Goal: Task Accomplishment & Management: Manage account settings

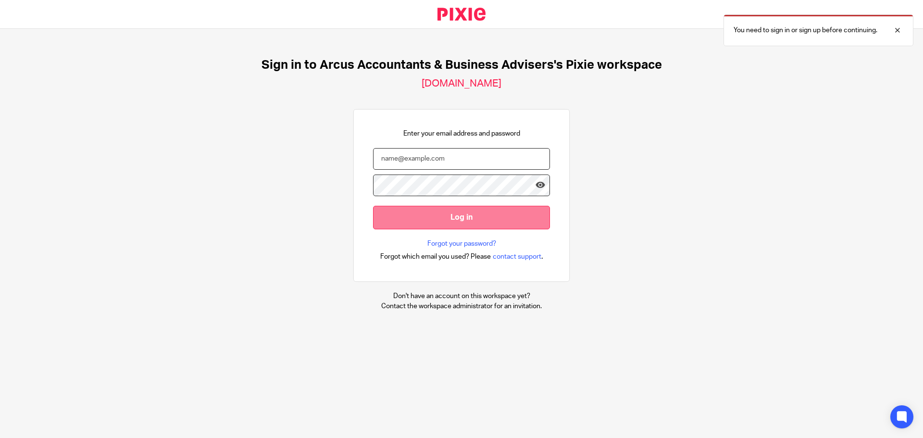
type input "andrew@arcus-tax.co.uk"
click at [438, 217] on input "Log in" at bounding box center [461, 218] width 177 height 24
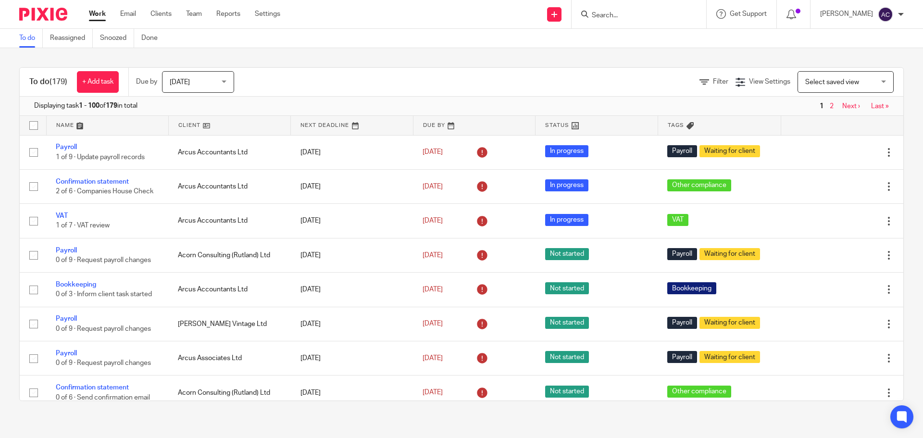
click at [612, 13] on input "Search" at bounding box center [634, 16] width 86 height 9
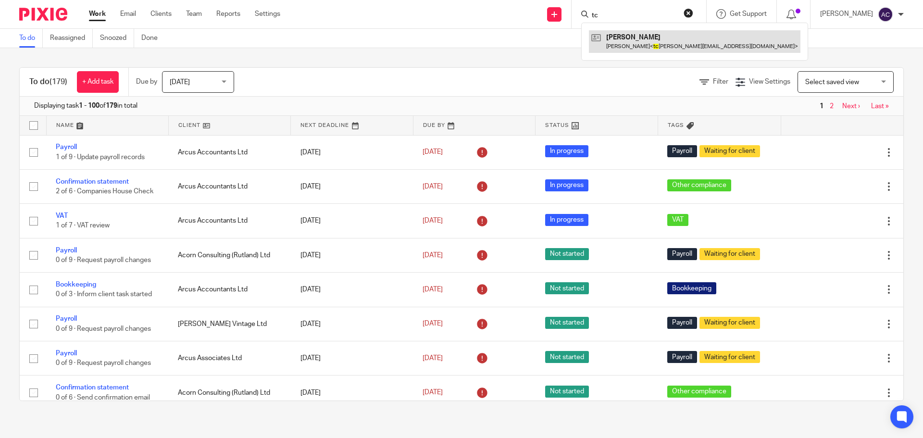
type input "tc"
click at [644, 42] on link at bounding box center [694, 41] width 211 height 22
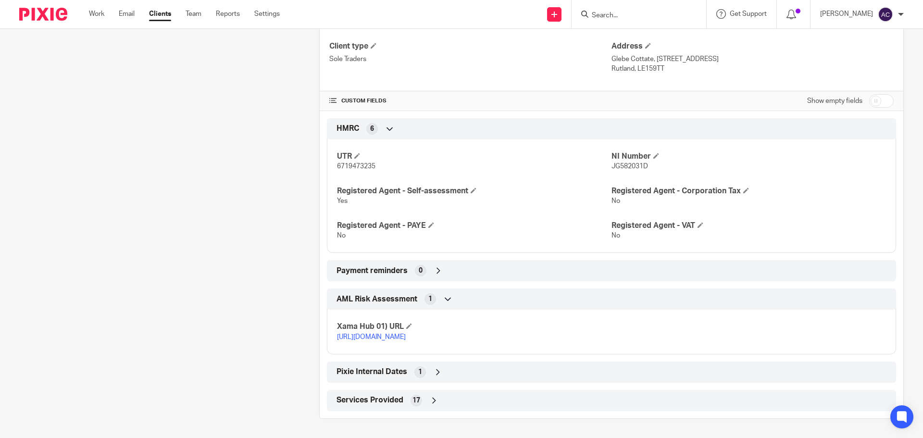
scroll to position [304, 0]
click at [385, 124] on icon at bounding box center [390, 129] width 10 height 10
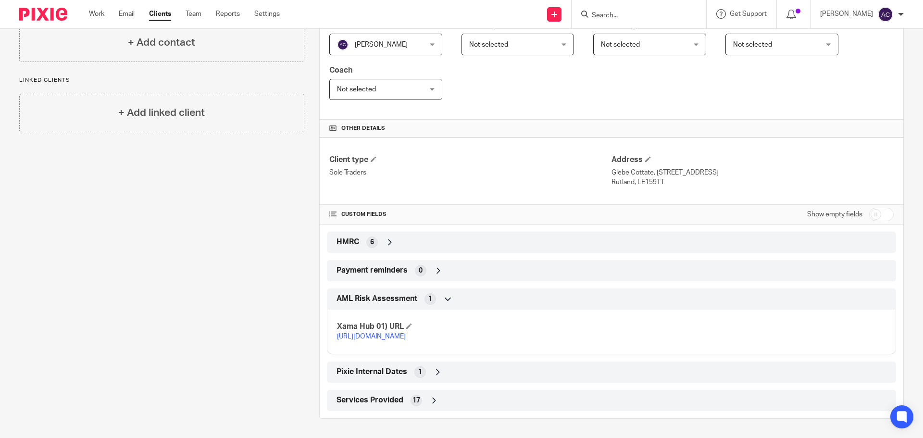
scroll to position [190, 0]
click at [645, 156] on span at bounding box center [648, 159] width 6 height 6
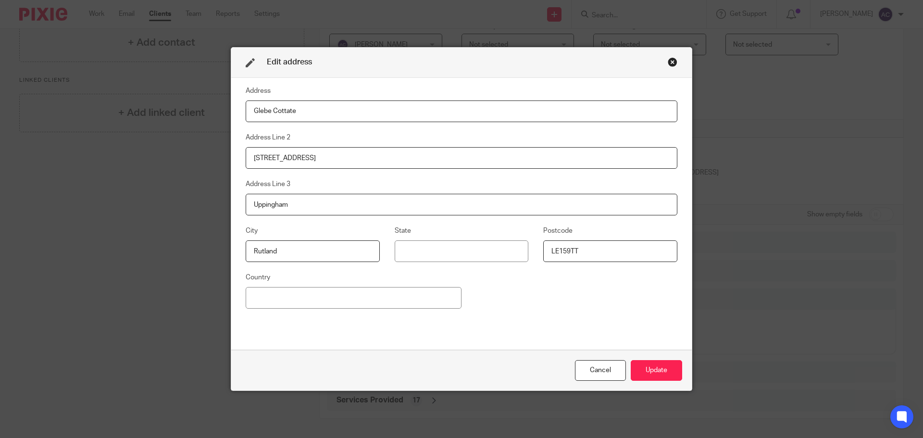
click at [284, 156] on input "4 Spring Bunk Way" at bounding box center [462, 158] width 432 height 22
type input "4 Spring Bank Way"
click at [564, 248] on input "LE159TT" at bounding box center [610, 251] width 134 height 22
type input "LE15 9TT"
drag, startPoint x: 287, startPoint y: 110, endPoint x: 315, endPoint y: 108, distance: 28.0
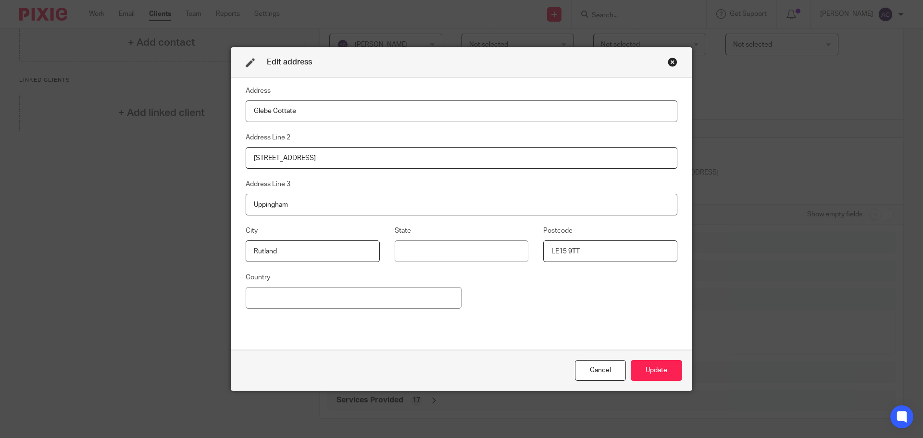
click at [287, 110] on input "Glebe Cottate" at bounding box center [462, 111] width 432 height 22
type input "Glebe Cottage"
drag, startPoint x: 322, startPoint y: 253, endPoint x: 239, endPoint y: 244, distance: 84.1
click at [239, 244] on fieldset "City Rutland" at bounding box center [305, 243] width 149 height 37
click at [449, 252] on input at bounding box center [462, 251] width 134 height 22
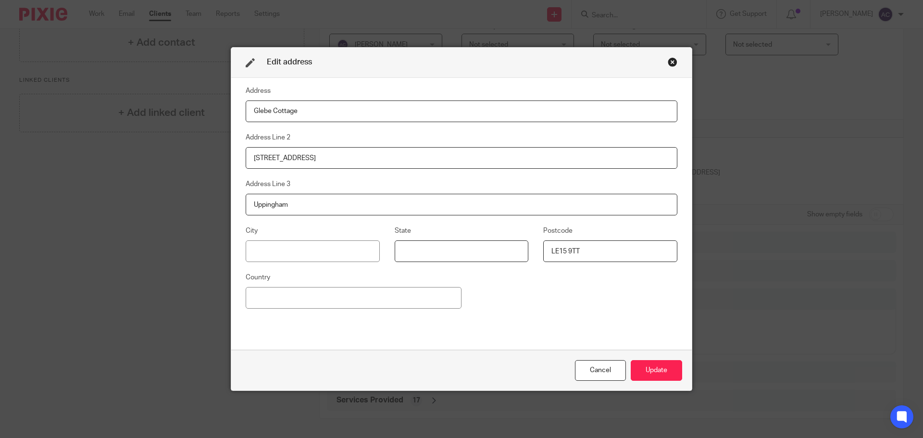
paste input "Rutland"
type input "Rutland"
click at [302, 253] on input at bounding box center [313, 251] width 134 height 22
drag, startPoint x: 299, startPoint y: 205, endPoint x: 242, endPoint y: 204, distance: 56.7
click at [246, 204] on input "Uppingham" at bounding box center [462, 205] width 432 height 22
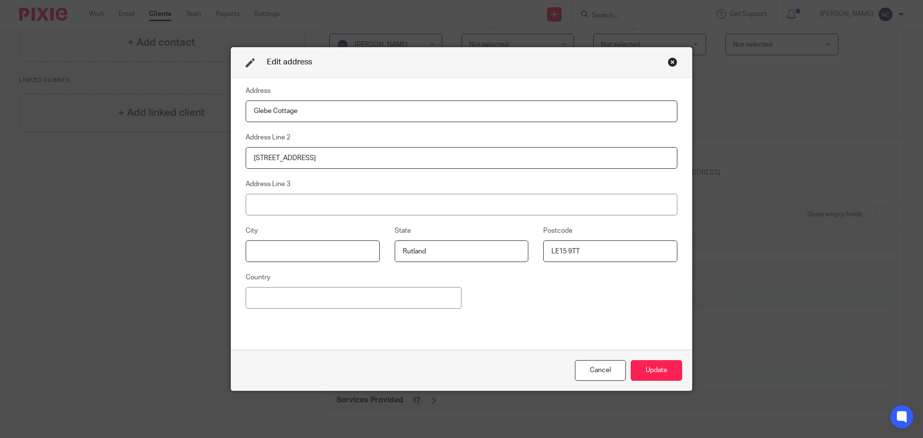
click at [287, 247] on input at bounding box center [313, 251] width 134 height 22
paste input "Uppingham"
type input "Uppingham"
click at [645, 371] on button "Update" at bounding box center [655, 370] width 51 height 21
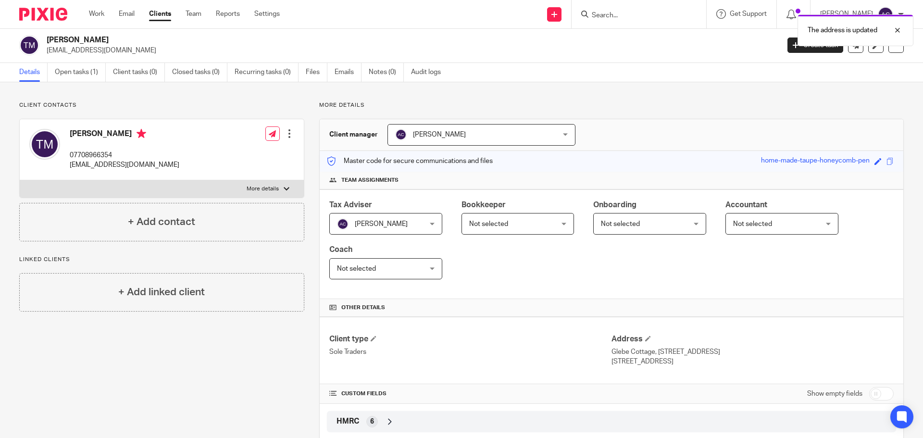
scroll to position [0, 0]
click at [74, 74] on link "Open tasks (1)" at bounding box center [80, 73] width 51 height 19
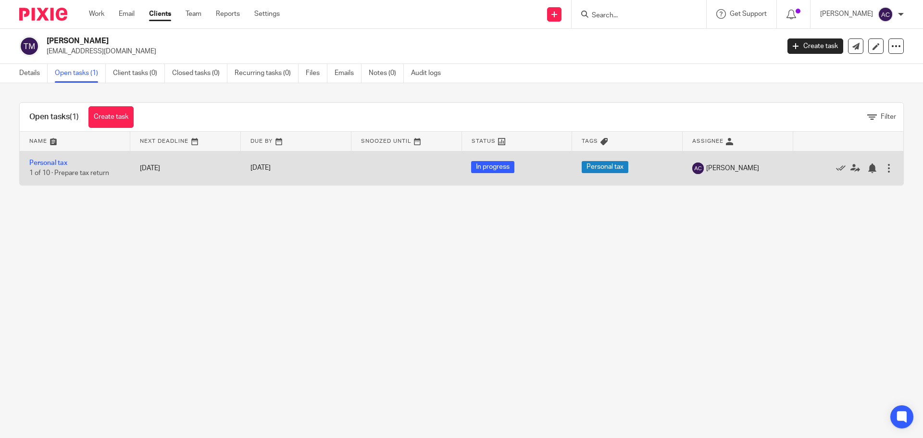
click at [48, 167] on td "Personal tax 1 of 10 · Prepare tax return" at bounding box center [75, 168] width 111 height 34
click at [48, 162] on link "Personal tax" at bounding box center [48, 163] width 38 height 7
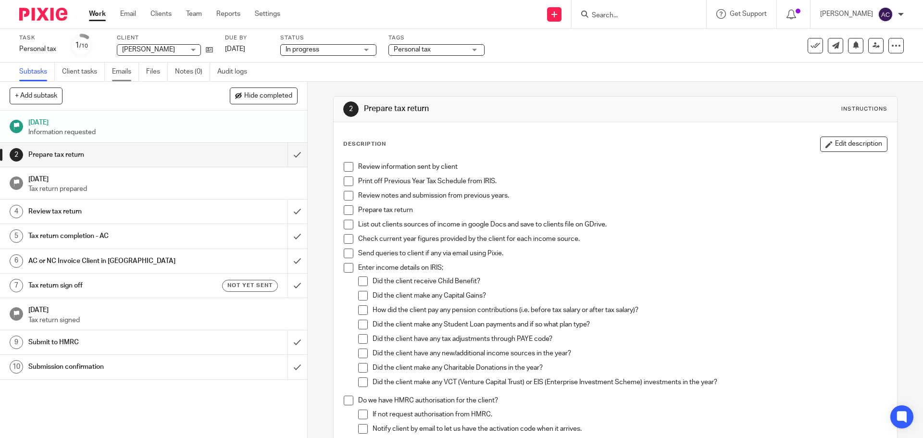
click at [124, 71] on link "Emails" at bounding box center [125, 71] width 27 height 19
